Goal: Book appointment/travel/reservation

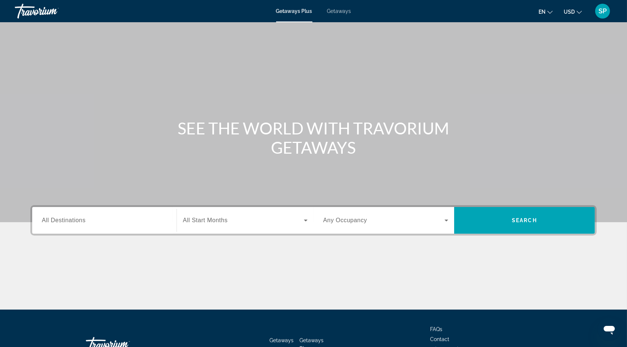
click at [343, 13] on span "Getaways" at bounding box center [339, 11] width 24 height 6
click at [82, 231] on div "Search widget" at bounding box center [104, 220] width 125 height 21
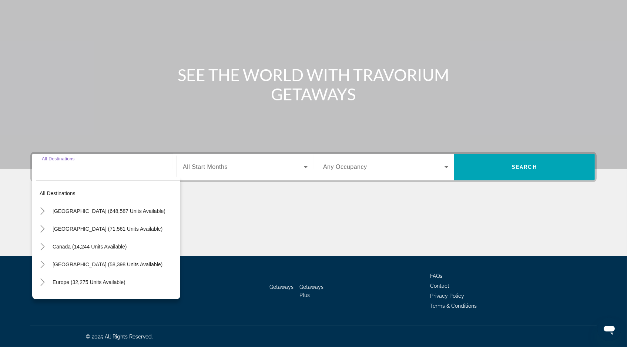
scroll to position [75, 0]
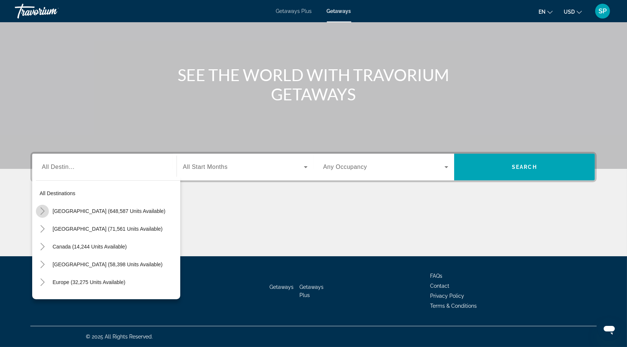
click at [36, 205] on mat-icon "Toggle United States (648,587 units available)" at bounding box center [42, 211] width 13 height 13
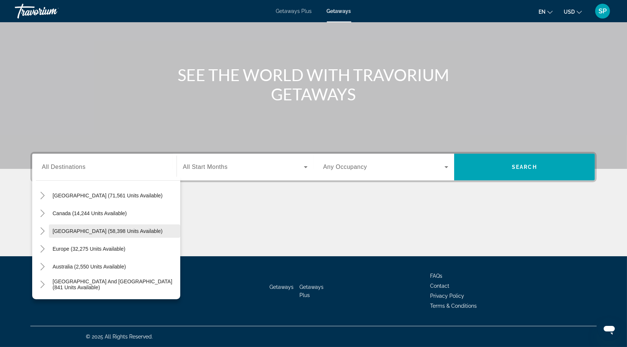
scroll to position [842, 0]
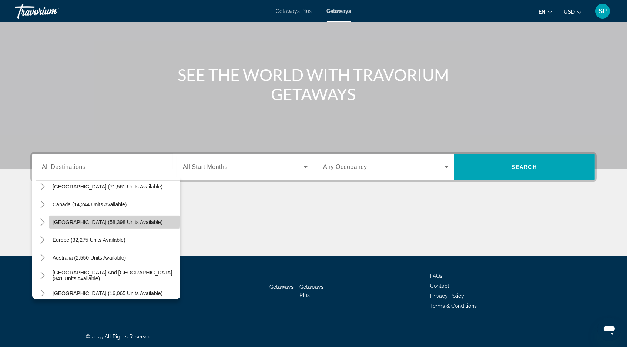
click at [73, 213] on span "Search widget" at bounding box center [114, 222] width 131 height 18
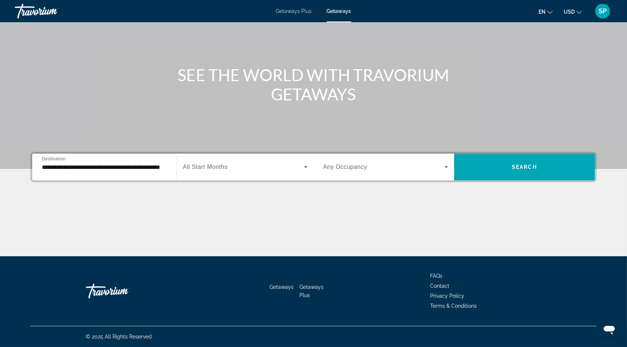
click at [131, 157] on div "**********" at bounding box center [104, 167] width 125 height 21
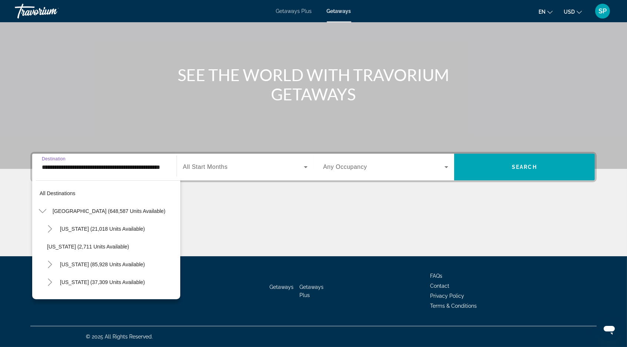
scroll to position [823, 0]
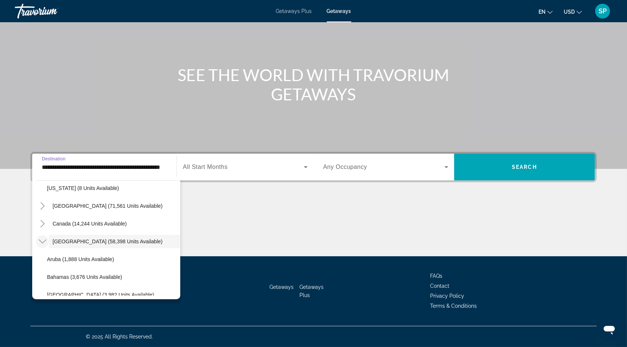
click at [39, 238] on icon "Toggle Caribbean & Atlantic Islands (58,398 units available)" at bounding box center [42, 241] width 7 height 7
click at [53, 238] on span "[GEOGRAPHIC_DATA] (58,398 units available)" at bounding box center [108, 241] width 110 height 6
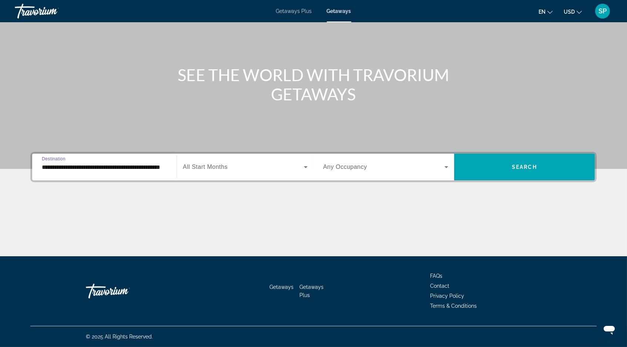
click at [42, 163] on input "**********" at bounding box center [104, 167] width 125 height 9
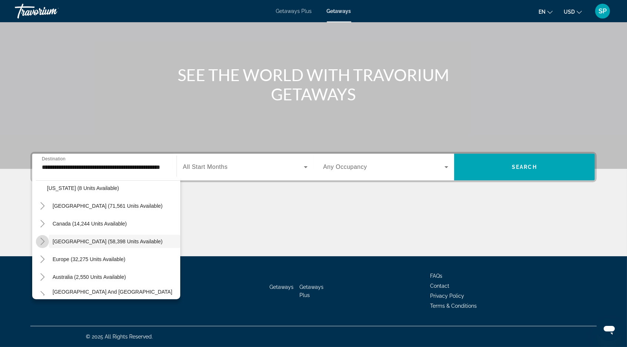
click at [39, 238] on icon "Toggle Caribbean & Atlantic Islands (58,398 units available)" at bounding box center [42, 241] width 7 height 7
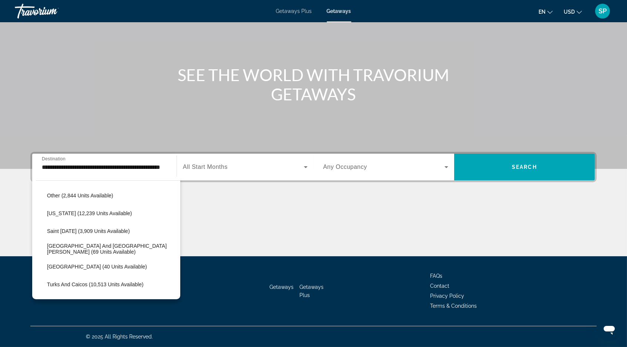
scroll to position [1010, 0]
click at [76, 211] on span "[US_STATE] (12,239 units available)" at bounding box center [89, 214] width 85 height 6
type input "**********"
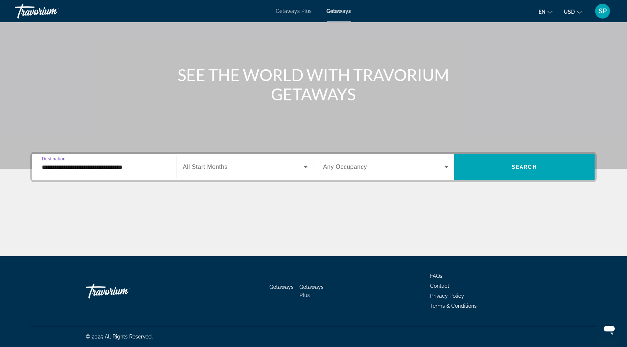
click at [202, 163] on span "Search widget" at bounding box center [243, 167] width 121 height 9
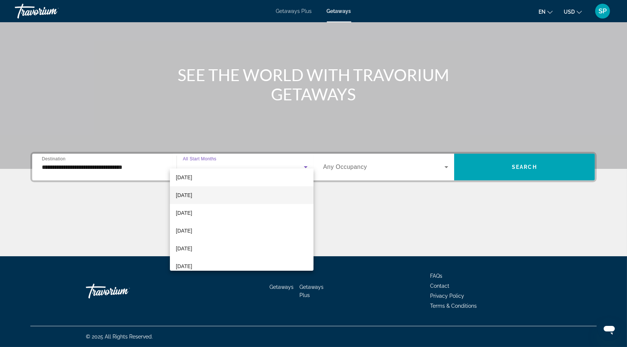
scroll to position [93, 0]
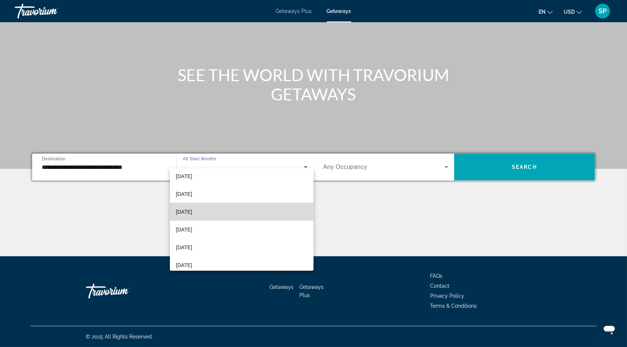
click at [192, 212] on span "[DATE]" at bounding box center [184, 211] width 16 height 9
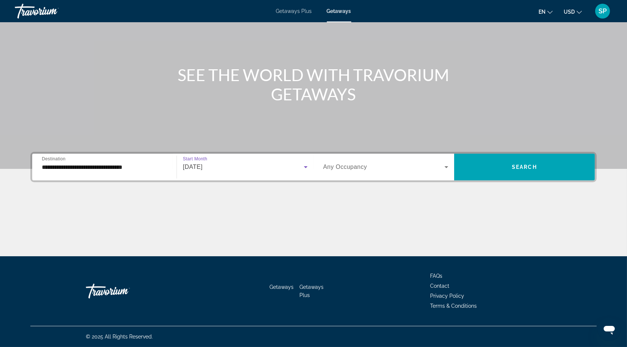
click at [359, 164] on span "Any Occupancy" at bounding box center [345, 167] width 44 height 6
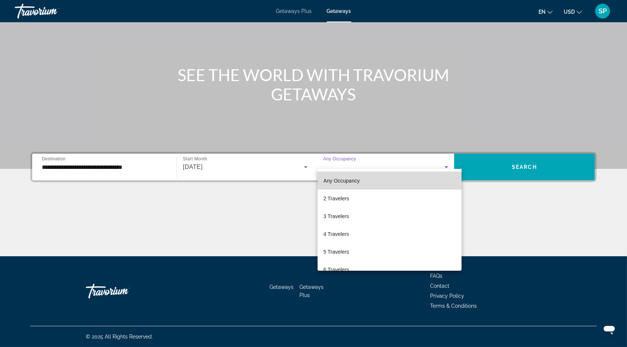
click at [359, 183] on span "Any Occupancy" at bounding box center [342, 181] width 36 height 6
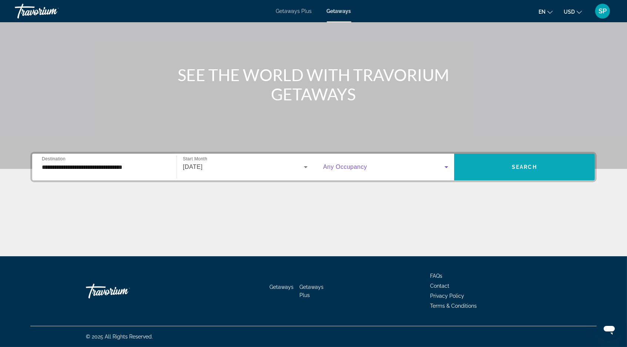
click at [522, 158] on span "Search widget" at bounding box center [524, 167] width 141 height 18
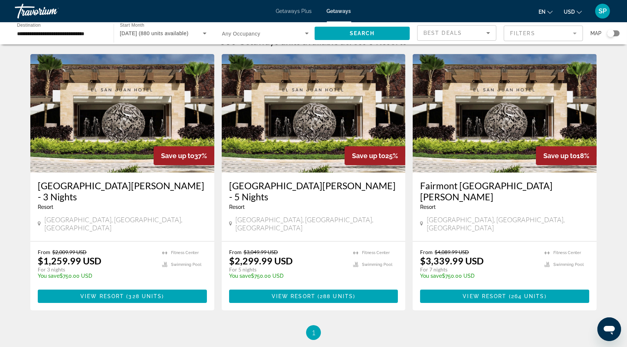
scroll to position [16, 0]
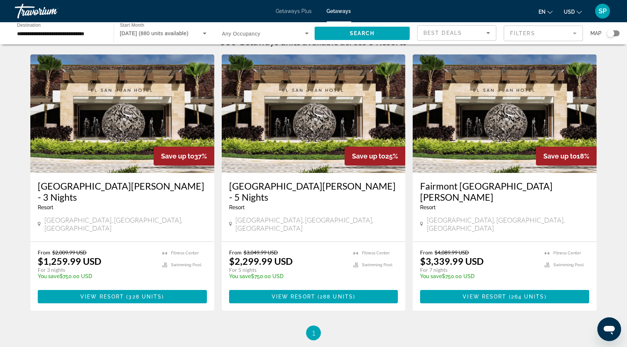
click at [503, 105] on img "Main content" at bounding box center [505, 113] width 184 height 118
